Goal: Task Accomplishment & Management: Complete application form

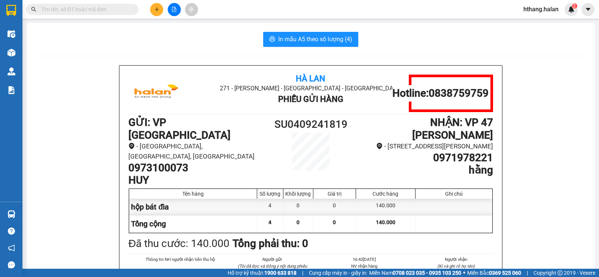
click at [111, 10] on input "text" at bounding box center [85, 9] width 88 height 8
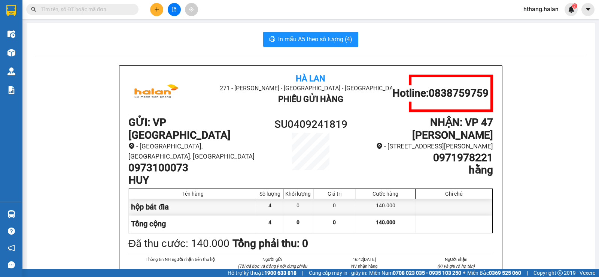
click at [111, 10] on input "text" at bounding box center [85, 9] width 88 height 8
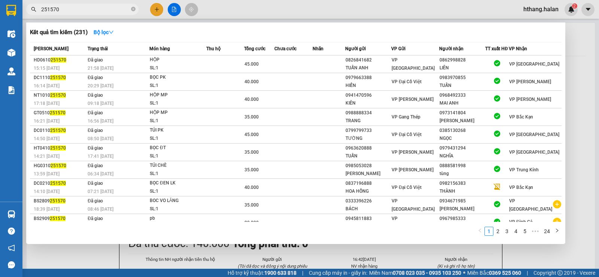
click at [80, 9] on input "251570" at bounding box center [85, 9] width 88 height 8
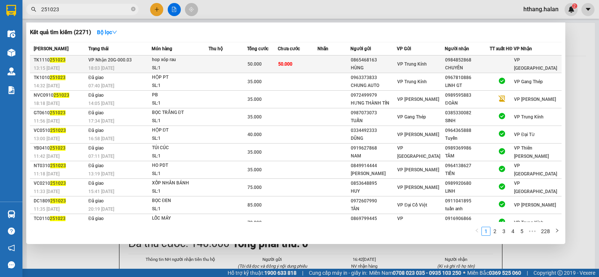
type input "251023"
click at [138, 64] on div "18:03 - 11/10" at bounding box center [119, 68] width 63 height 8
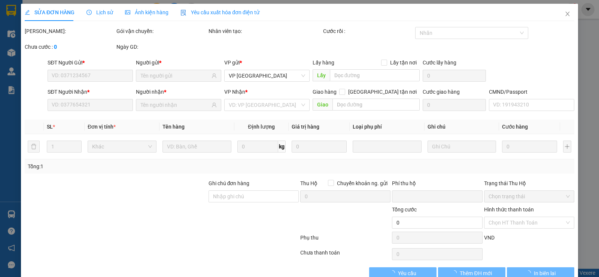
type input "0865468163"
type input "HÙNG"
type input "0984852868"
type input "CHUYÊN"
type input "0"
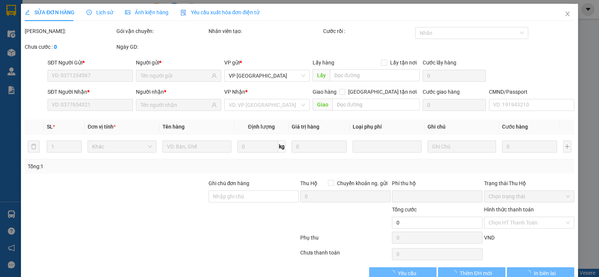
type input "50.000"
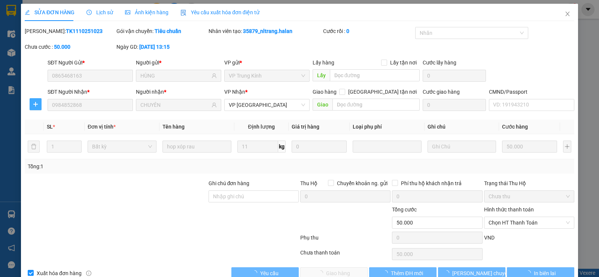
click at [38, 104] on icon "plus" at bounding box center [36, 104] width 6 height 6
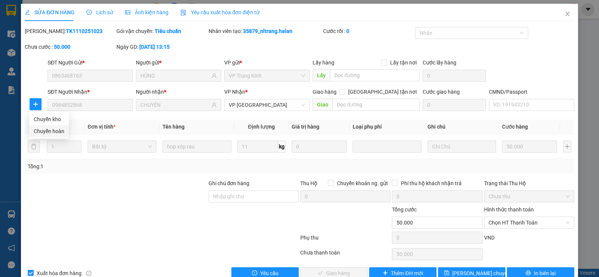
click at [50, 131] on span "Chuyển hoàn" at bounding box center [49, 131] width 31 height 8
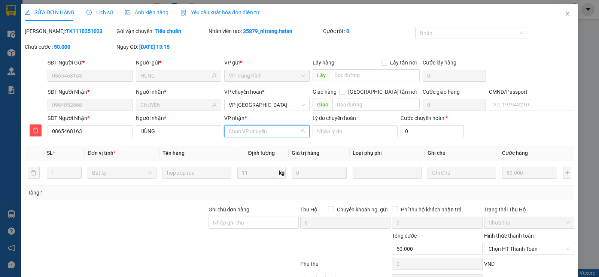
click at [229, 132] on input "VP nhận *" at bounding box center [264, 130] width 71 height 11
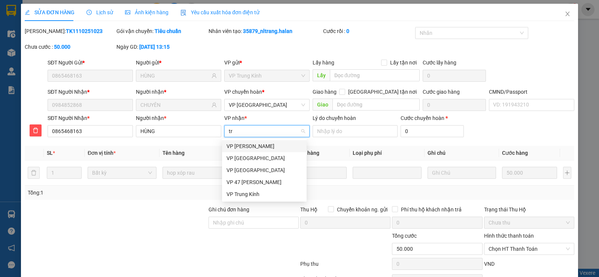
type input "tru"
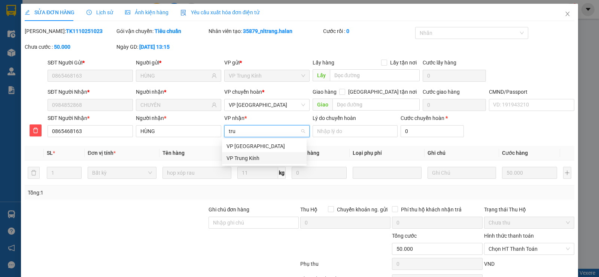
click at [231, 157] on div "VP Trung Kính" at bounding box center [264, 158] width 76 height 8
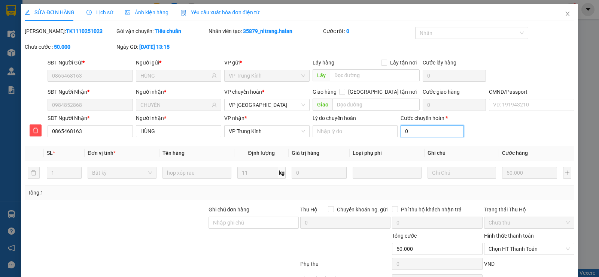
click at [402, 134] on input "0" at bounding box center [431, 131] width 63 height 12
type input "50.002"
type input "25"
type input "50.025"
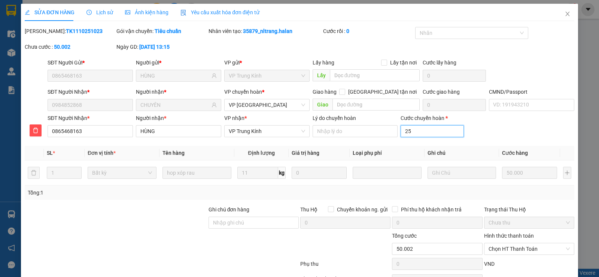
type input "50.025"
type input "25"
click at [406, 148] on th "Loại phụ phí" at bounding box center [387, 153] width 75 height 15
type input "75.000"
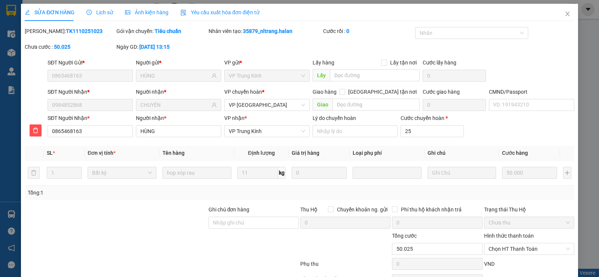
type input "25.000"
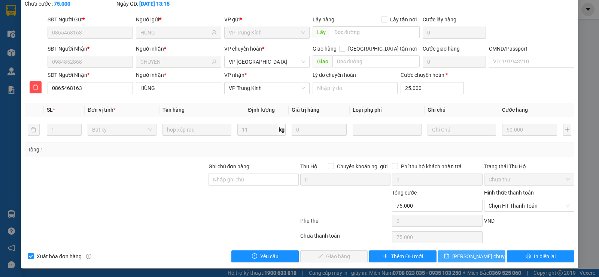
click at [468, 256] on span "[PERSON_NAME] chuyển hoàn" at bounding box center [487, 256] width 71 height 8
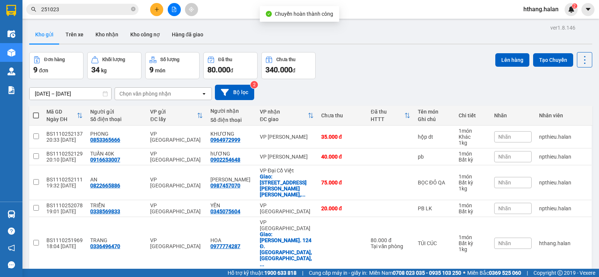
click at [62, 6] on input "251023" at bounding box center [85, 9] width 88 height 8
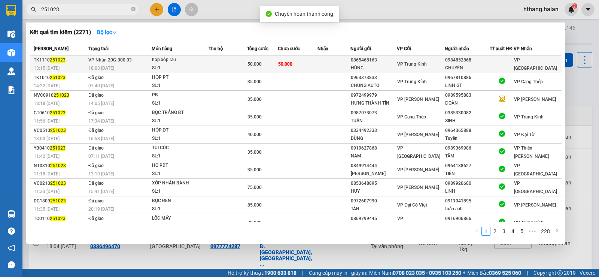
click at [131, 63] on td "VP Nhận 20G-000.03 18:03 - 11/10" at bounding box center [118, 64] width 65 height 18
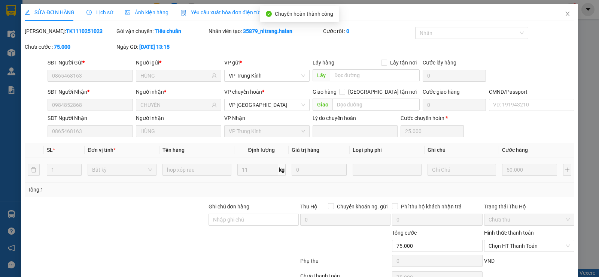
type input "0865468163"
type input "HÙNG"
type input "0984852868"
type input "CHUYÊN"
type input "0"
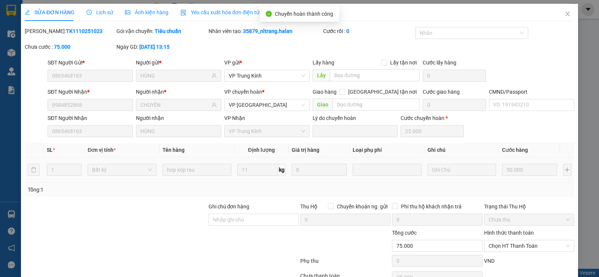
type input "75.000"
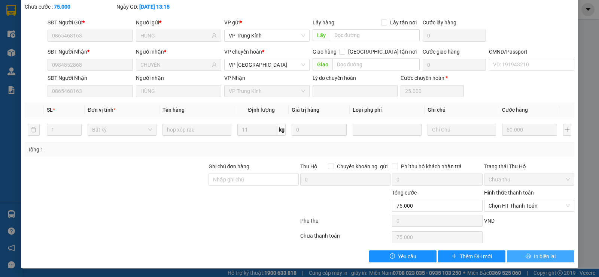
click at [534, 254] on span "In biên lai" at bounding box center [545, 256] width 22 height 8
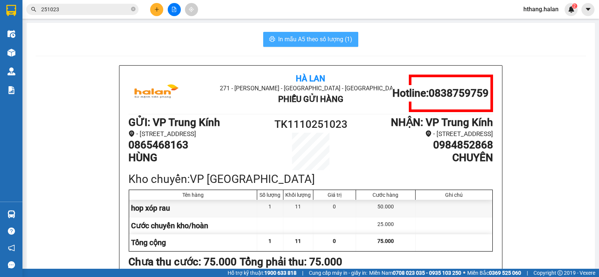
click at [312, 43] on span "In mẫu A5 theo số lượng (1)" at bounding box center [315, 38] width 74 height 9
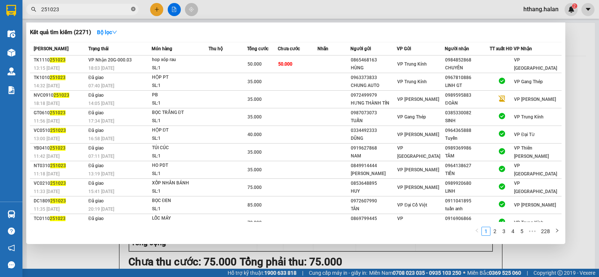
click at [134, 9] on icon "close-circle" at bounding box center [133, 9] width 4 height 4
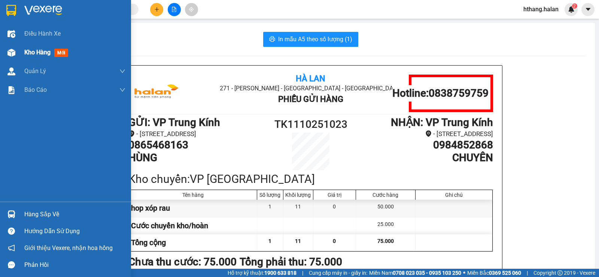
click at [28, 53] on span "Kho hàng" at bounding box center [37, 52] width 26 height 7
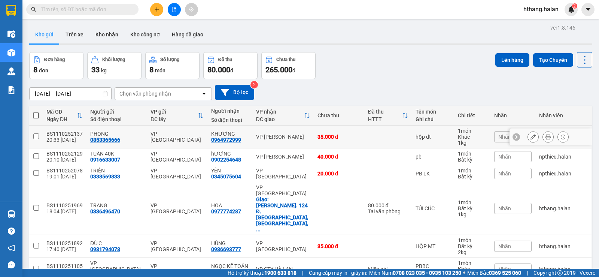
scroll to position [58, 0]
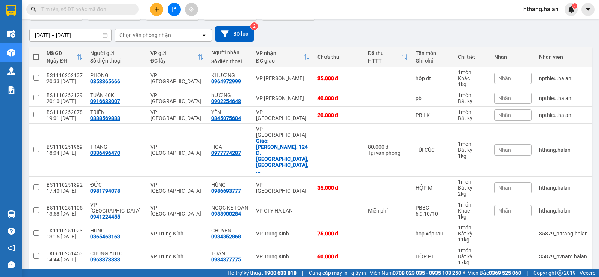
click at [564, 276] on div "10 / trang" at bounding box center [560, 279] width 23 height 7
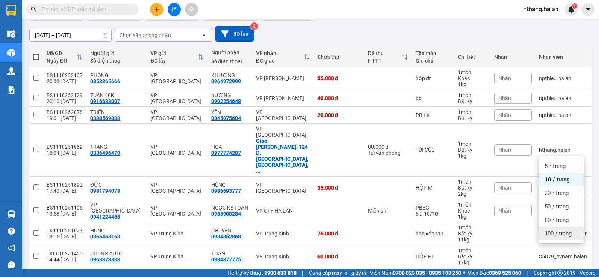
click at [553, 232] on span "100 / trang" at bounding box center [557, 232] width 27 height 7
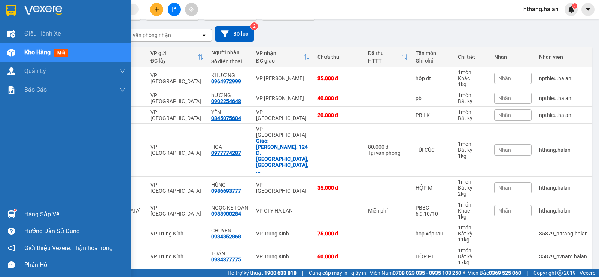
drag, startPoint x: 21, startPoint y: 214, endPoint x: 48, endPoint y: 208, distance: 26.8
click at [23, 213] on div "Hàng sắp về" at bounding box center [65, 213] width 131 height 17
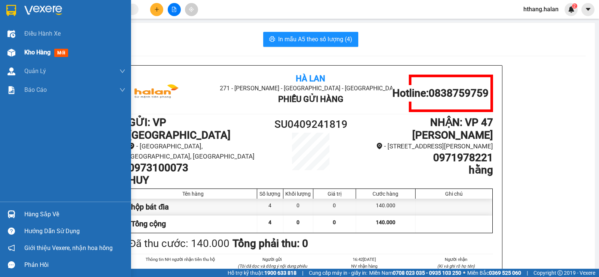
click at [60, 49] on span "mới" at bounding box center [61, 53] width 14 height 8
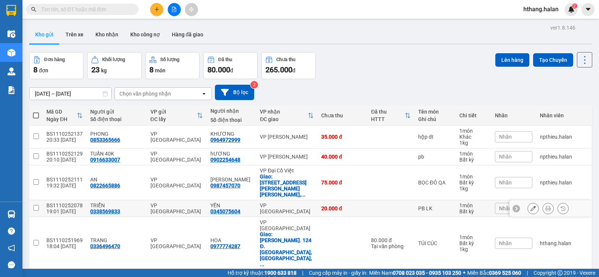
scroll to position [58, 0]
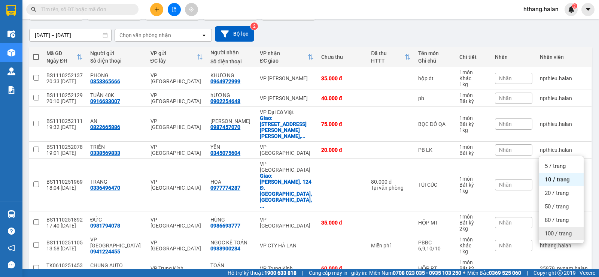
click at [550, 233] on span "100 / trang" at bounding box center [557, 232] width 27 height 7
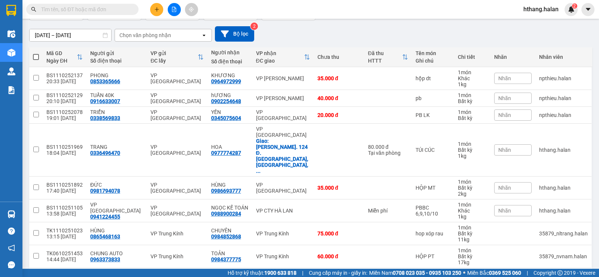
click at [83, 10] on input "text" at bounding box center [85, 9] width 88 height 8
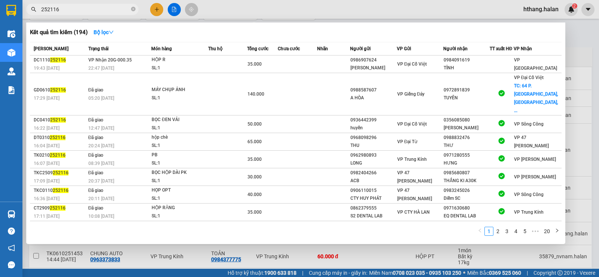
type input "252116"
click at [577, 38] on div at bounding box center [299, 138] width 599 height 277
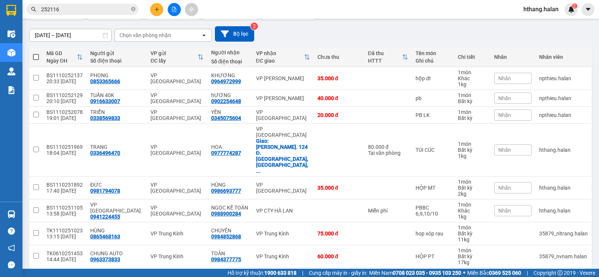
scroll to position [0, 0]
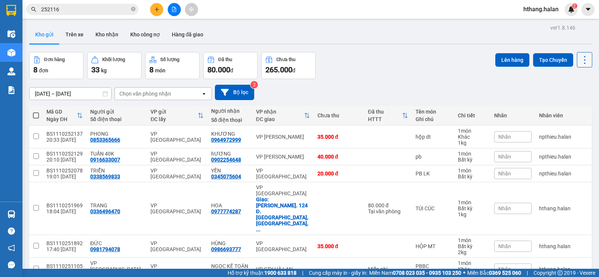
click at [584, 60] on icon at bounding box center [584, 60] width 1 height 8
drag, startPoint x: 572, startPoint y: 106, endPoint x: 444, endPoint y: 121, distance: 128.9
click at [571, 106] on span "Làm mới" at bounding box center [568, 106] width 21 height 7
click at [264, 156] on div "VP [PERSON_NAME]" at bounding box center [283, 156] width 54 height 6
checkbox input "true"
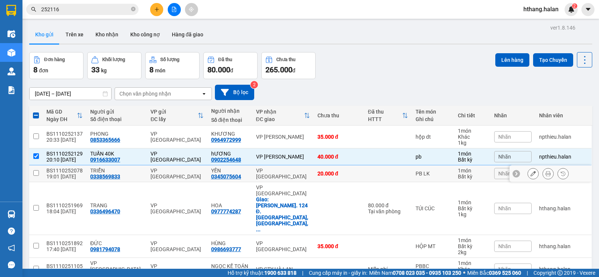
click at [268, 171] on div "VP [GEOGRAPHIC_DATA]" at bounding box center [283, 173] width 54 height 12
checkbox input "true"
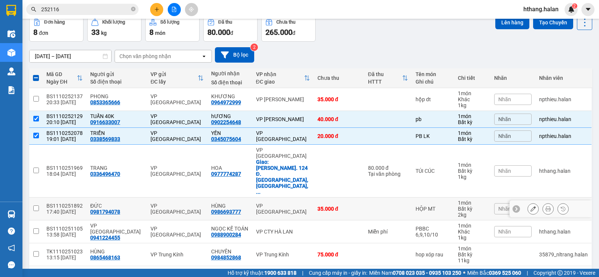
scroll to position [58, 0]
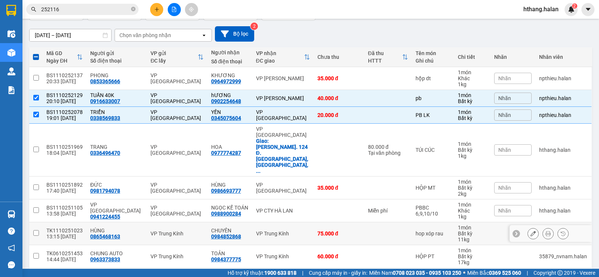
click at [280, 230] on div "VP Trung Kính" at bounding box center [283, 233] width 54 height 6
checkbox input "true"
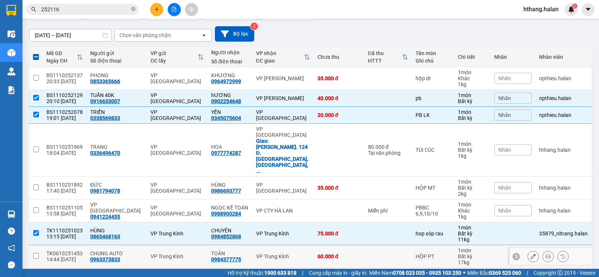
click at [292, 245] on td "VP Trung Kính" at bounding box center [282, 256] width 61 height 23
checkbox input "true"
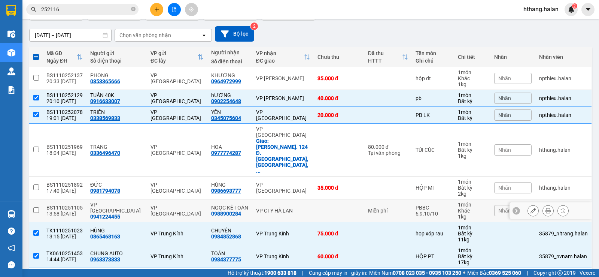
scroll to position [0, 0]
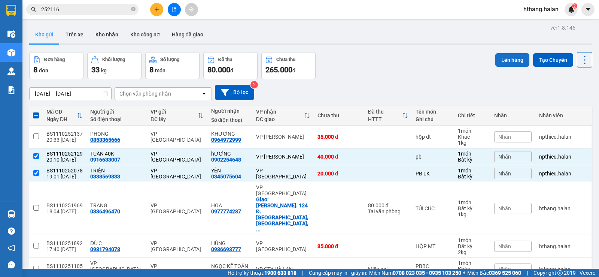
click at [497, 54] on button "Lên hàng" at bounding box center [512, 59] width 34 height 13
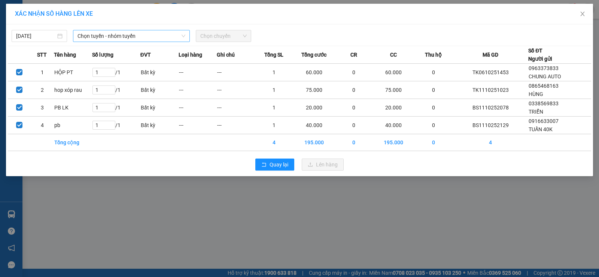
click at [145, 34] on span "Chọn tuyến - nhóm tuyến" at bounding box center [131, 35] width 108 height 11
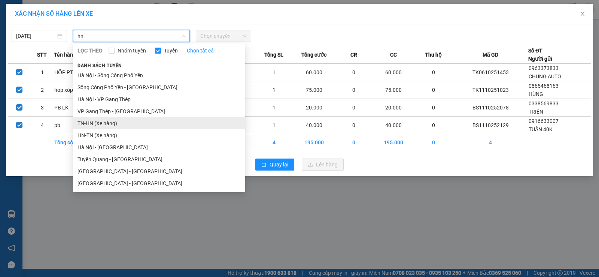
type input "hn"
click at [95, 122] on li "TN-HN (Xe hàng)" at bounding box center [159, 123] width 172 height 12
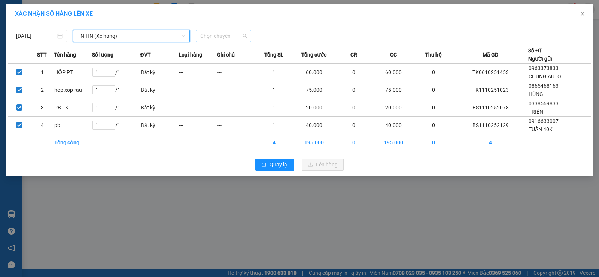
click at [210, 35] on span "Chọn chuyến" at bounding box center [223, 35] width 46 height 11
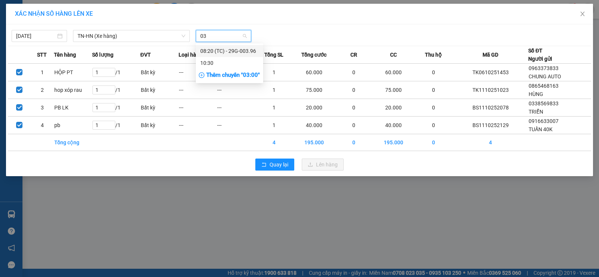
type input "0"
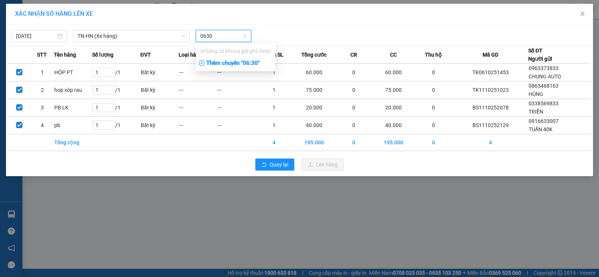
type input "0630"
click at [230, 64] on div "Thêm chuyến " 06:30 "" at bounding box center [236, 63] width 80 height 13
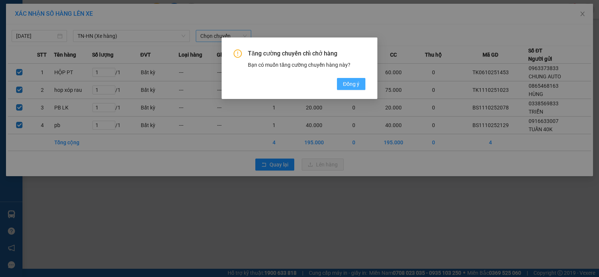
click at [347, 82] on span "Đồng ý" at bounding box center [351, 84] width 16 height 8
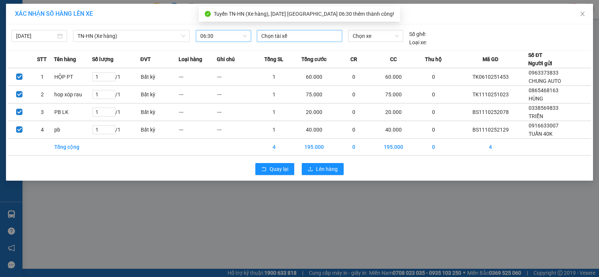
click at [277, 39] on div at bounding box center [300, 35] width 82 height 9
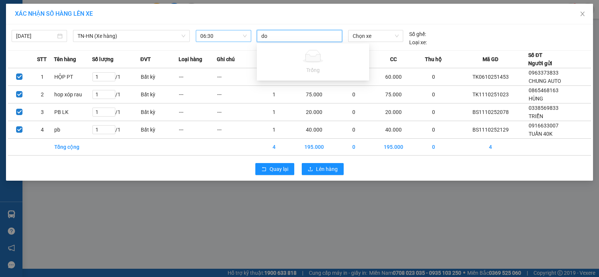
type input "d"
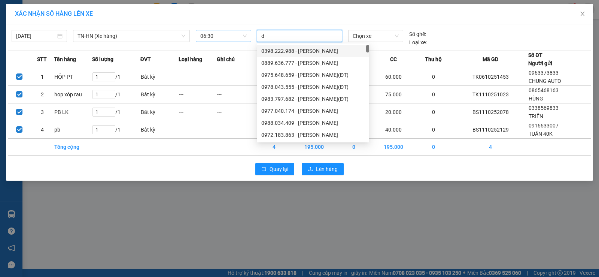
type input "d"
type input "đ"
type input "d"
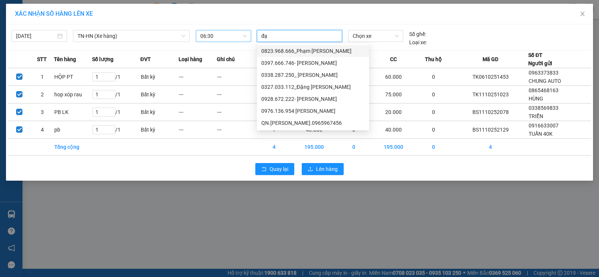
type input "đạt"
click at [314, 110] on div "0976.136.954 [PERSON_NAME]" at bounding box center [312, 111] width 103 height 8
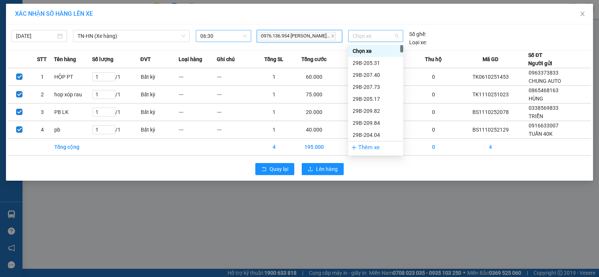
click at [373, 37] on span "Chọn xe" at bounding box center [375, 35] width 46 height 11
type input "032"
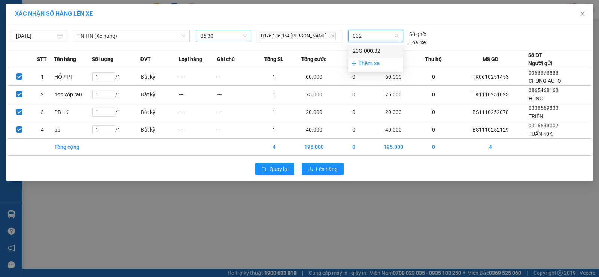
click at [378, 49] on div "20G-000.32" at bounding box center [375, 51] width 46 height 8
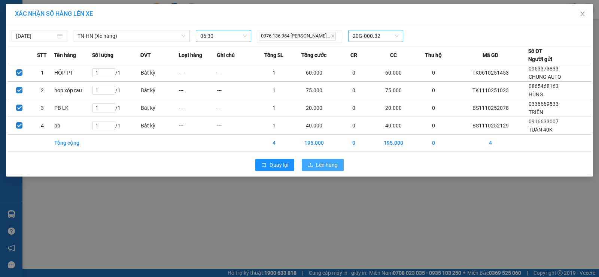
click at [326, 165] on span "Lên hàng" at bounding box center [327, 165] width 22 height 8
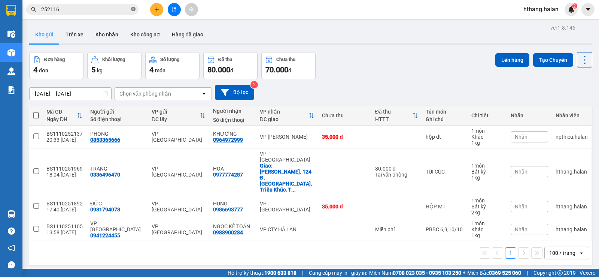
click at [133, 8] on icon "close-circle" at bounding box center [133, 9] width 4 height 4
click at [117, 11] on input "text" at bounding box center [85, 9] width 88 height 8
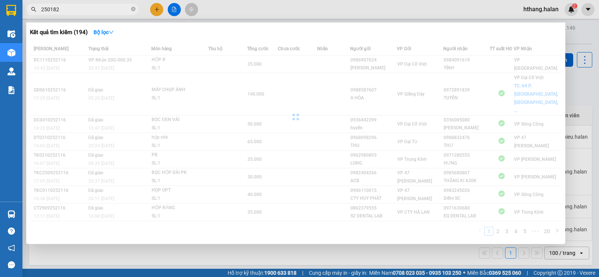
type input "250182"
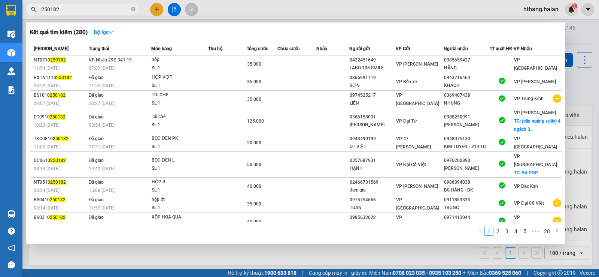
click at [156, 11] on div at bounding box center [299, 138] width 599 height 277
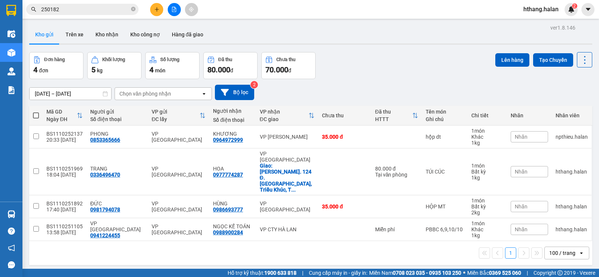
click at [156, 11] on icon "plus" at bounding box center [156, 9] width 5 height 5
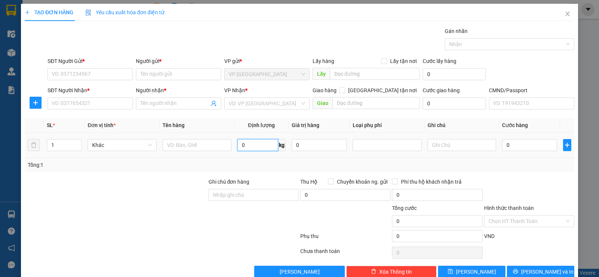
click at [260, 147] on input "0" at bounding box center [257, 145] width 41 height 12
type input "6"
click at [212, 145] on input "text" at bounding box center [196, 145] width 69 height 12
type input "x"
type input "XÔP MÁY"
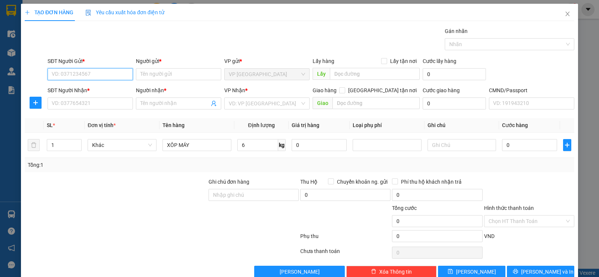
click at [76, 76] on input "SĐT Người Gửi *" at bounding box center [90, 74] width 85 height 12
type input "0334123027"
drag, startPoint x: 98, startPoint y: 73, endPoint x: 108, endPoint y: 48, distance: 26.3
click at [100, 71] on input "0334123027" at bounding box center [90, 74] width 85 height 12
click at [90, 88] on div "0334123027 - SƠN" at bounding box center [90, 89] width 76 height 8
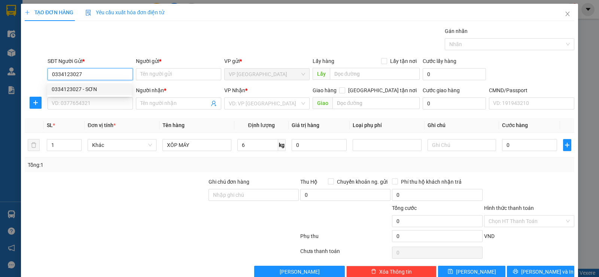
type input "SƠN"
type input "0334123027"
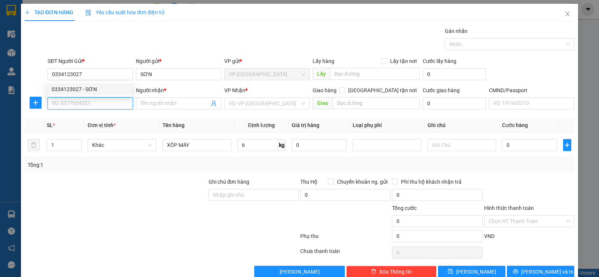
click at [93, 100] on input "SĐT Người Nhận *" at bounding box center [90, 103] width 85 height 12
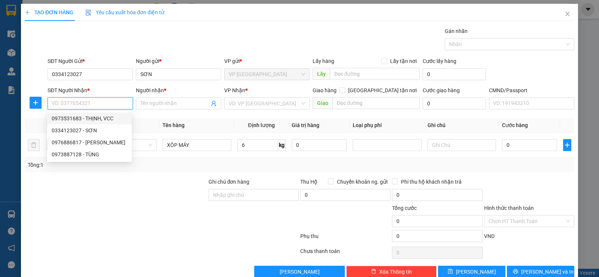
click at [101, 117] on div "0973531683 - THỊNH, VCC" at bounding box center [90, 118] width 76 height 8
type input "0973531683"
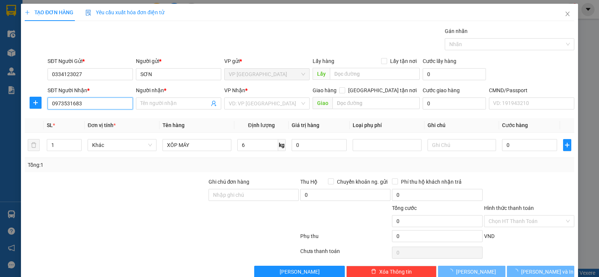
type input "THỊNH, VCC"
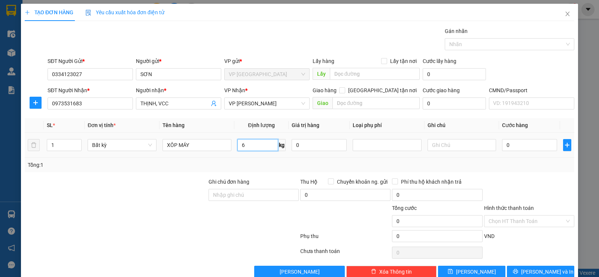
click at [244, 143] on input "6" at bounding box center [257, 145] width 41 height 12
type input "40.000"
click at [524, 165] on div "Tổng: 1" at bounding box center [299, 165] width 543 height 8
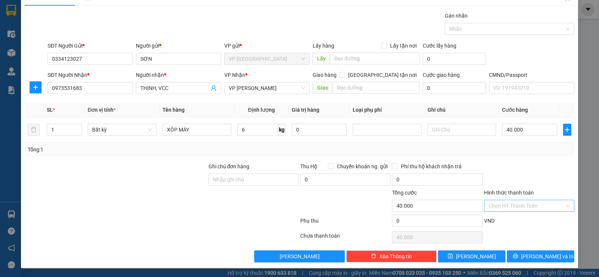
click at [507, 210] on input "Hình thức thanh toán" at bounding box center [526, 205] width 76 height 11
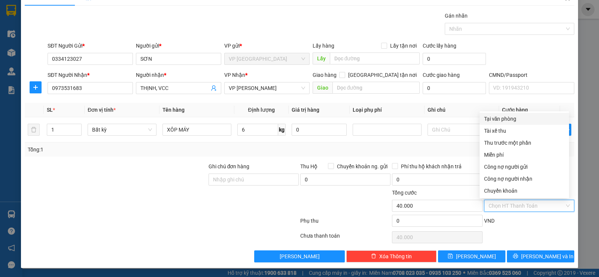
drag, startPoint x: 506, startPoint y: 118, endPoint x: 515, endPoint y: 187, distance: 69.5
click at [506, 119] on div "Tại văn phòng" at bounding box center [524, 119] width 80 height 8
type input "0"
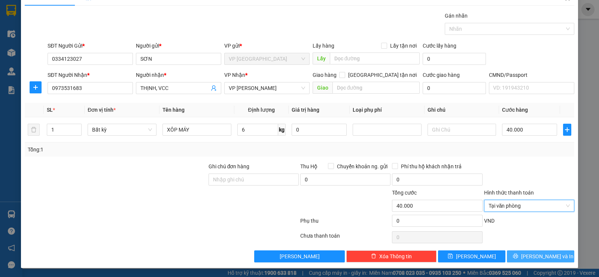
drag, startPoint x: 540, startPoint y: 260, endPoint x: 538, endPoint y: 256, distance: 4.9
click at [541, 261] on button "[PERSON_NAME] và In" at bounding box center [540, 256] width 67 height 12
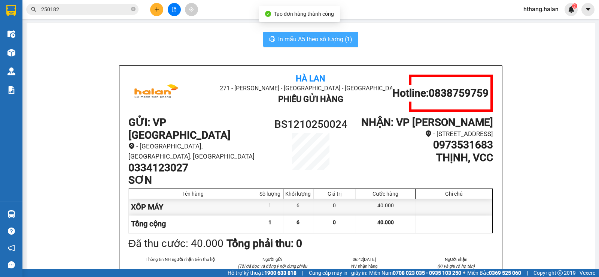
click at [332, 35] on span "In mẫu A5 theo số lượng (1)" at bounding box center [315, 38] width 74 height 9
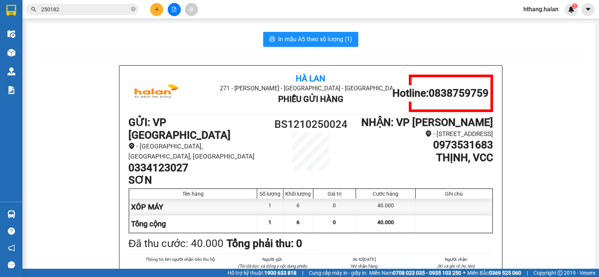
click at [72, 6] on input "250182" at bounding box center [85, 9] width 88 height 8
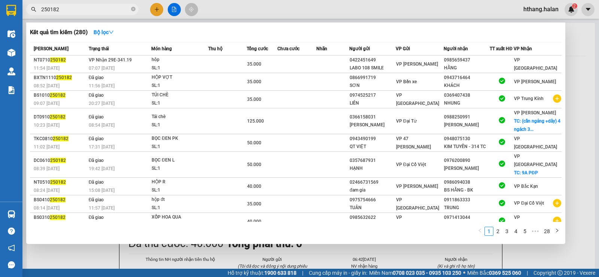
click at [72, 6] on input "250182" at bounding box center [85, 9] width 88 height 8
type input "250182"
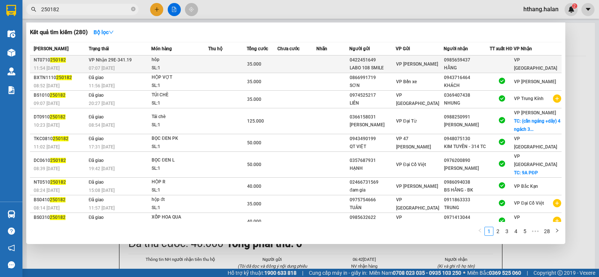
click at [155, 62] on div "hôp" at bounding box center [180, 60] width 56 height 8
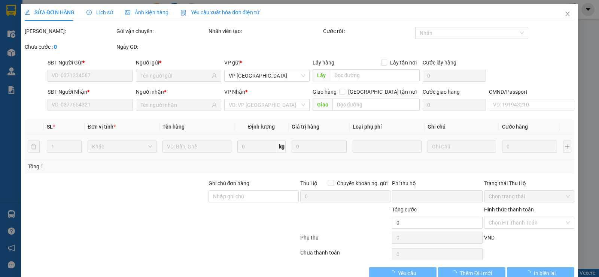
type input "0422451649"
type input "LABO 108 SMILE"
type input "0985659437"
type input "HẰNG"
type input "0"
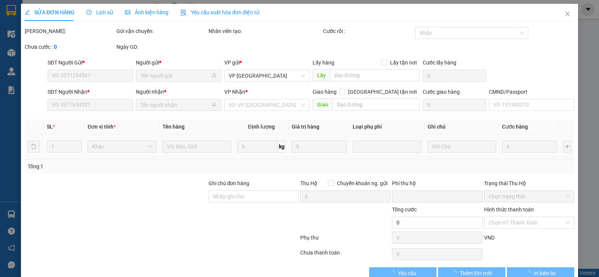
type input "35.000"
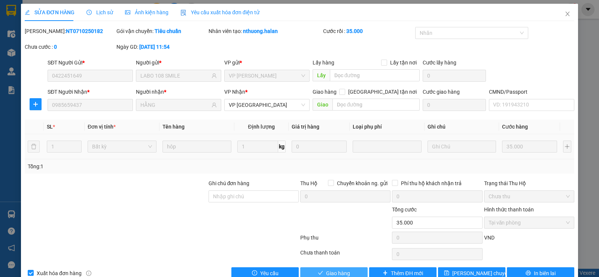
click at [348, 267] on button "Giao hàng" at bounding box center [333, 273] width 67 height 12
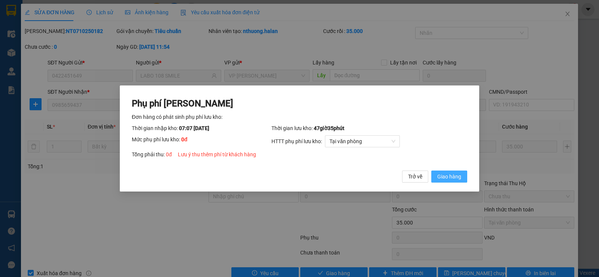
click at [445, 177] on span "Giao hàng" at bounding box center [449, 176] width 24 height 8
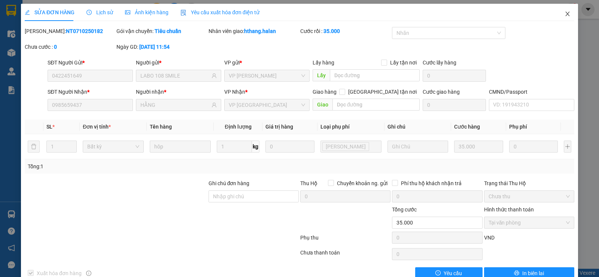
click at [564, 15] on icon "close" at bounding box center [567, 14] width 6 height 6
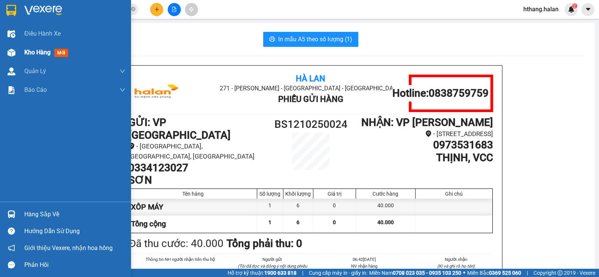
click at [32, 45] on div "Kho hàng mới" at bounding box center [74, 52] width 101 height 19
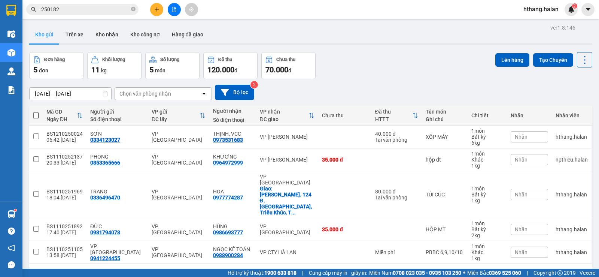
click at [357, 72] on div "Đơn hàng 5 đơn Khối lượng 11 kg Số lượng 5 món Đã thu 120.000 đ Chưa thu 70.000…" at bounding box center [310, 65] width 563 height 27
